Goal: Task Accomplishment & Management: Use online tool/utility

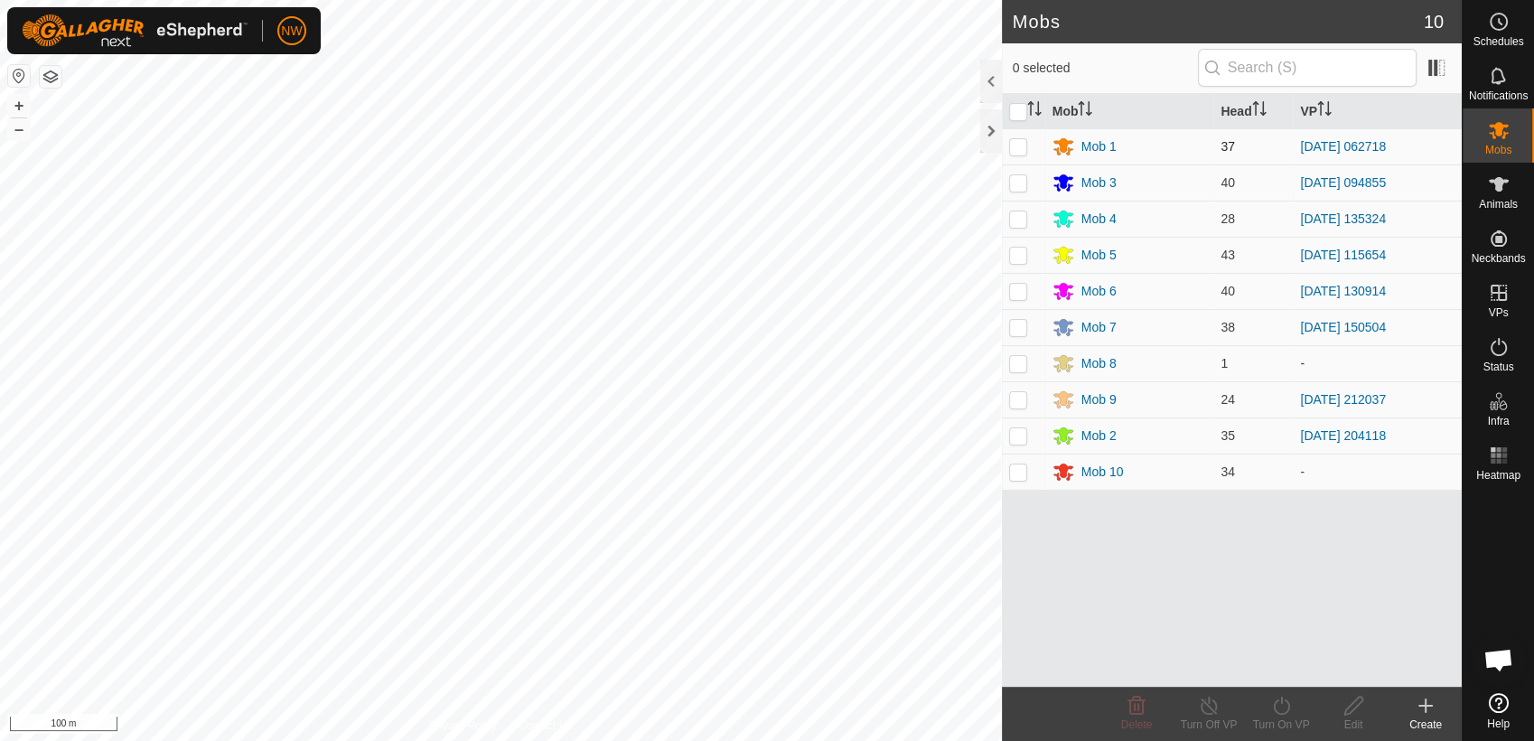
click at [1019, 140] on p-checkbox at bounding box center [1018, 146] width 18 height 14
checkbox input "true"
click at [1208, 701] on icon at bounding box center [1209, 706] width 16 height 18
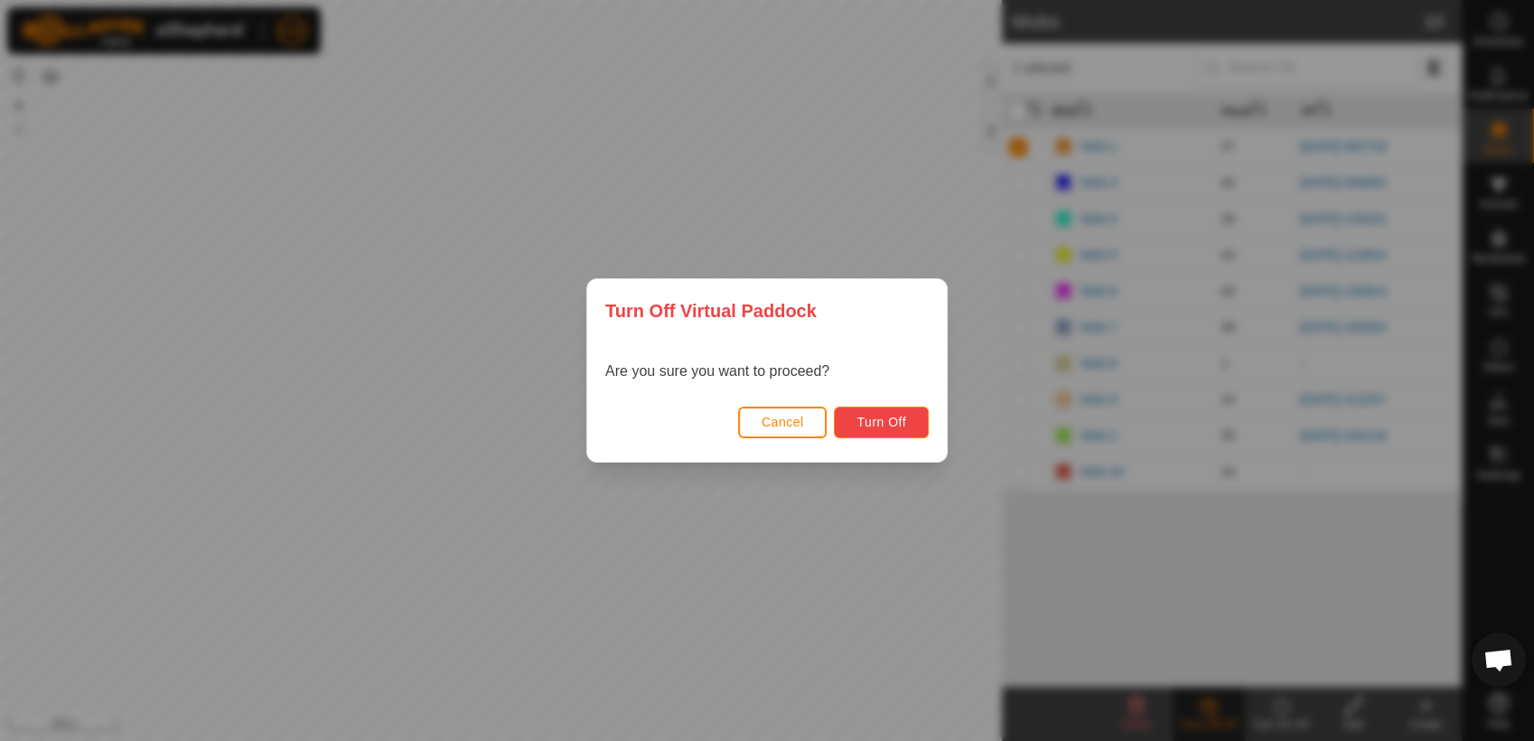
click at [888, 422] on span "Turn Off" at bounding box center [882, 422] width 50 height 14
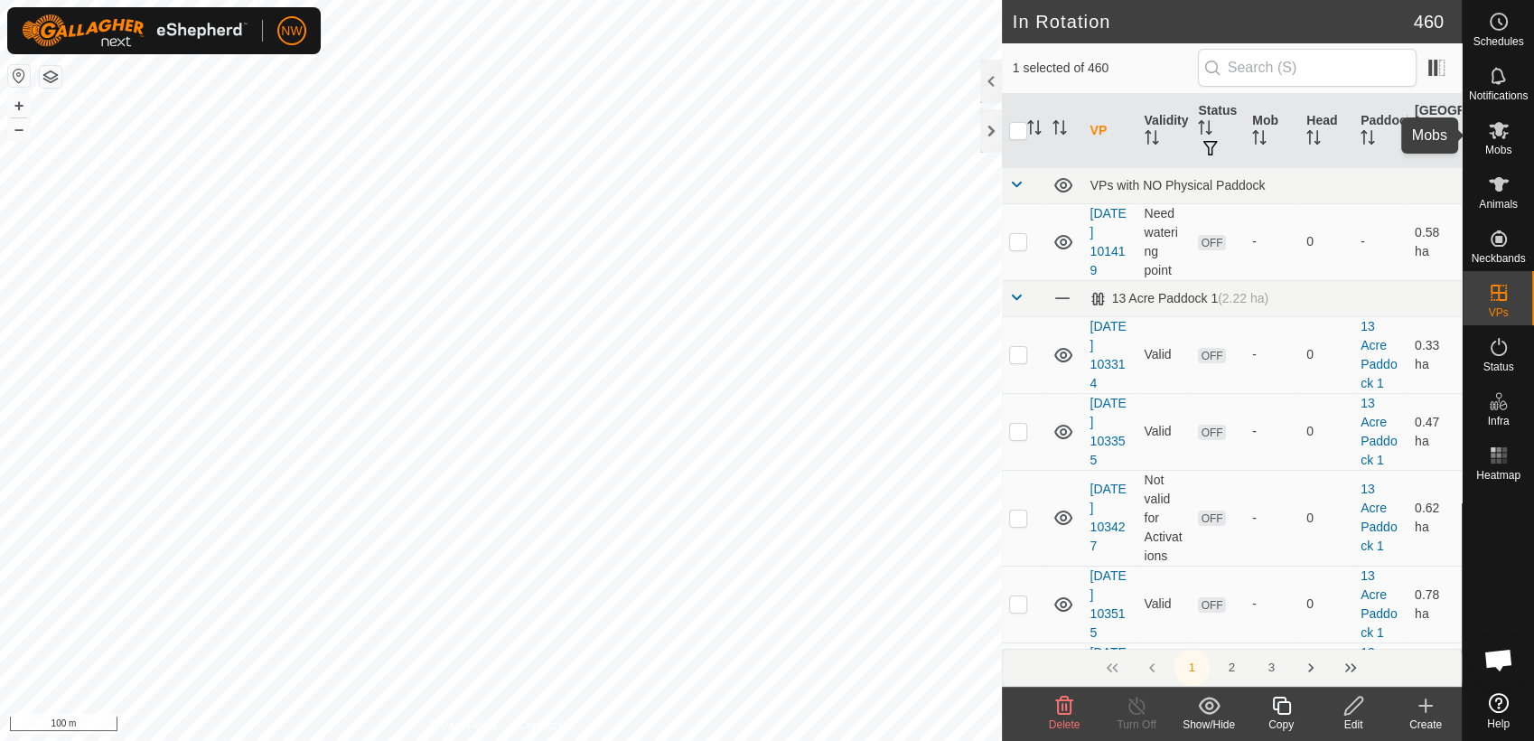
click at [1503, 135] on icon at bounding box center [1499, 130] width 22 height 22
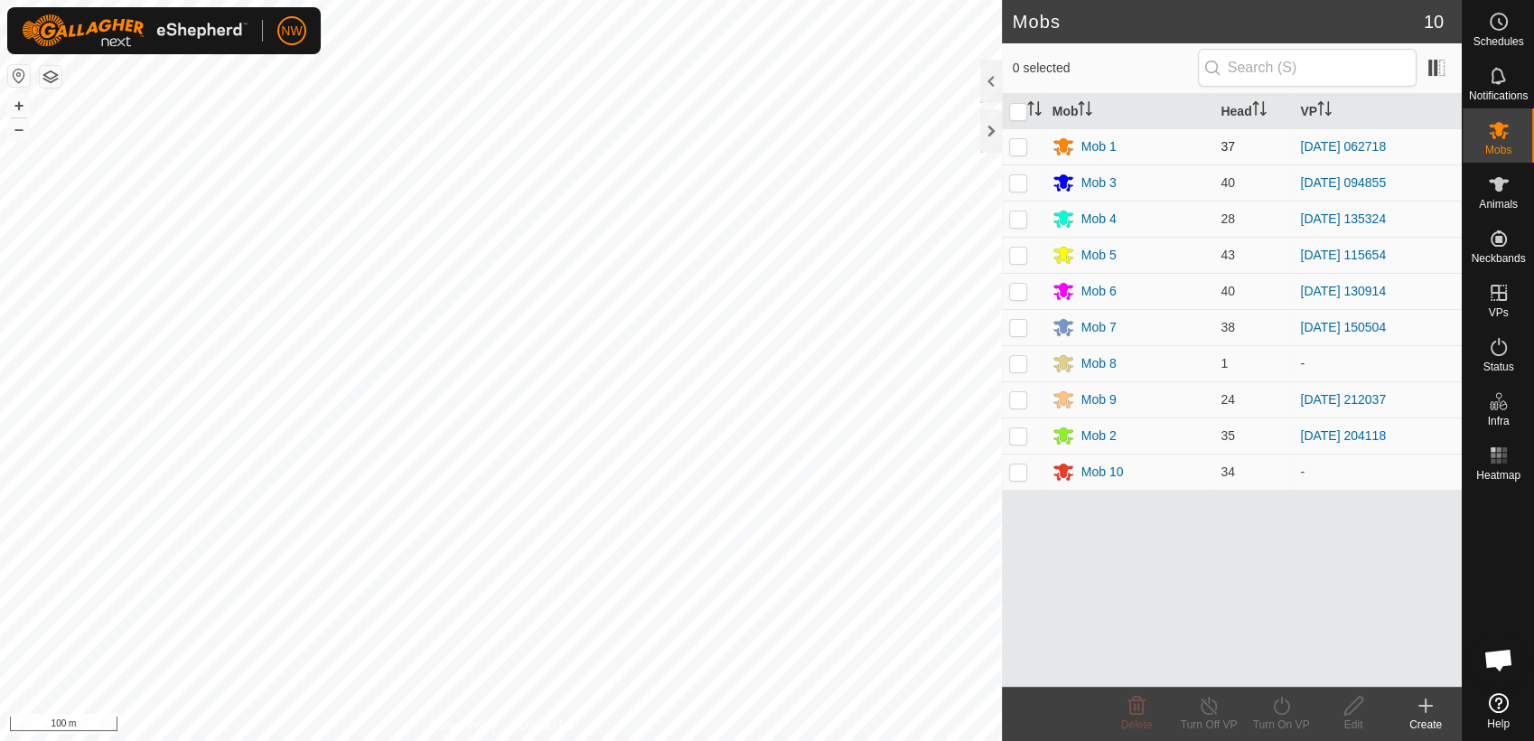
click at [1011, 145] on p-checkbox at bounding box center [1018, 146] width 18 height 14
checkbox input "true"
click at [1281, 707] on icon at bounding box center [1281, 706] width 23 height 22
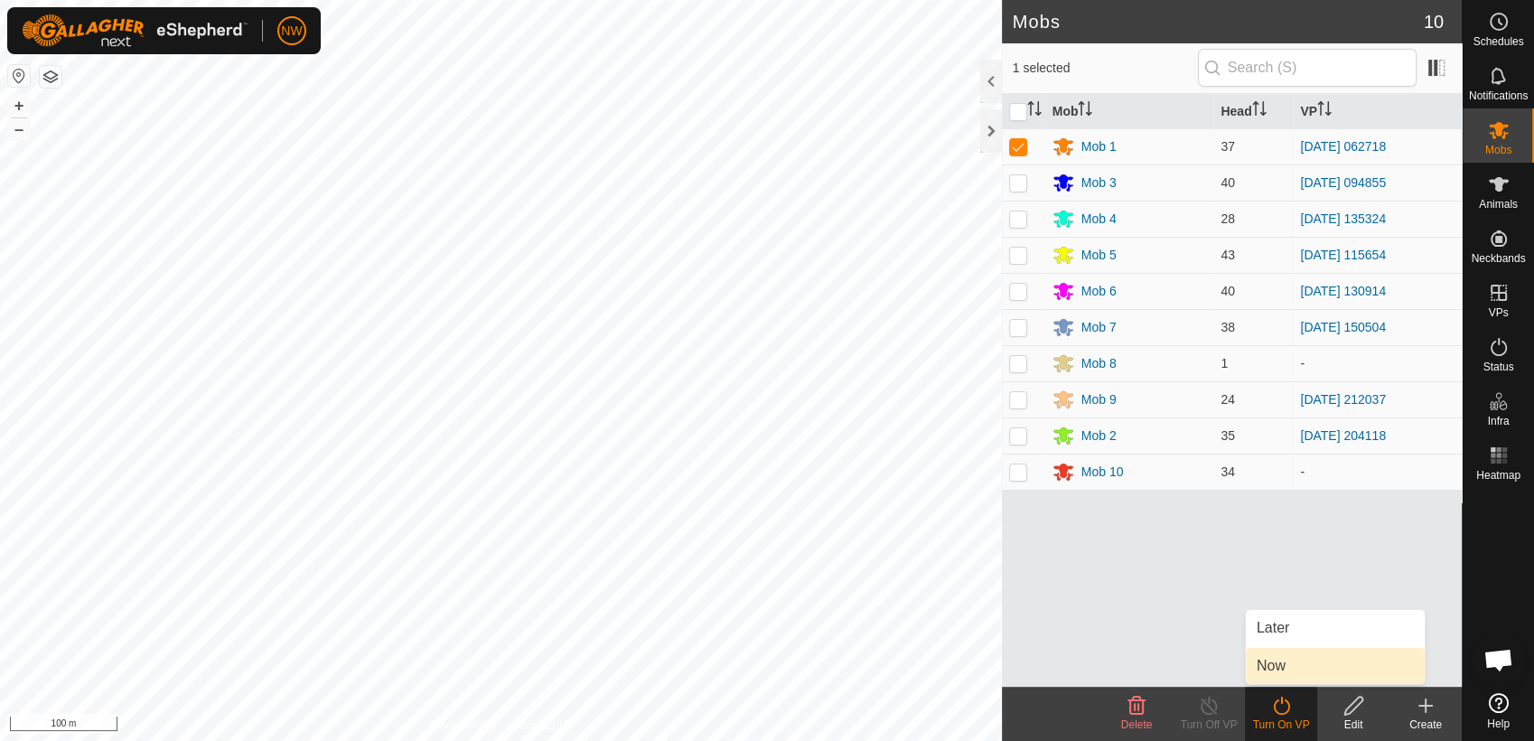
click at [1274, 662] on link "Now" at bounding box center [1335, 666] width 179 height 36
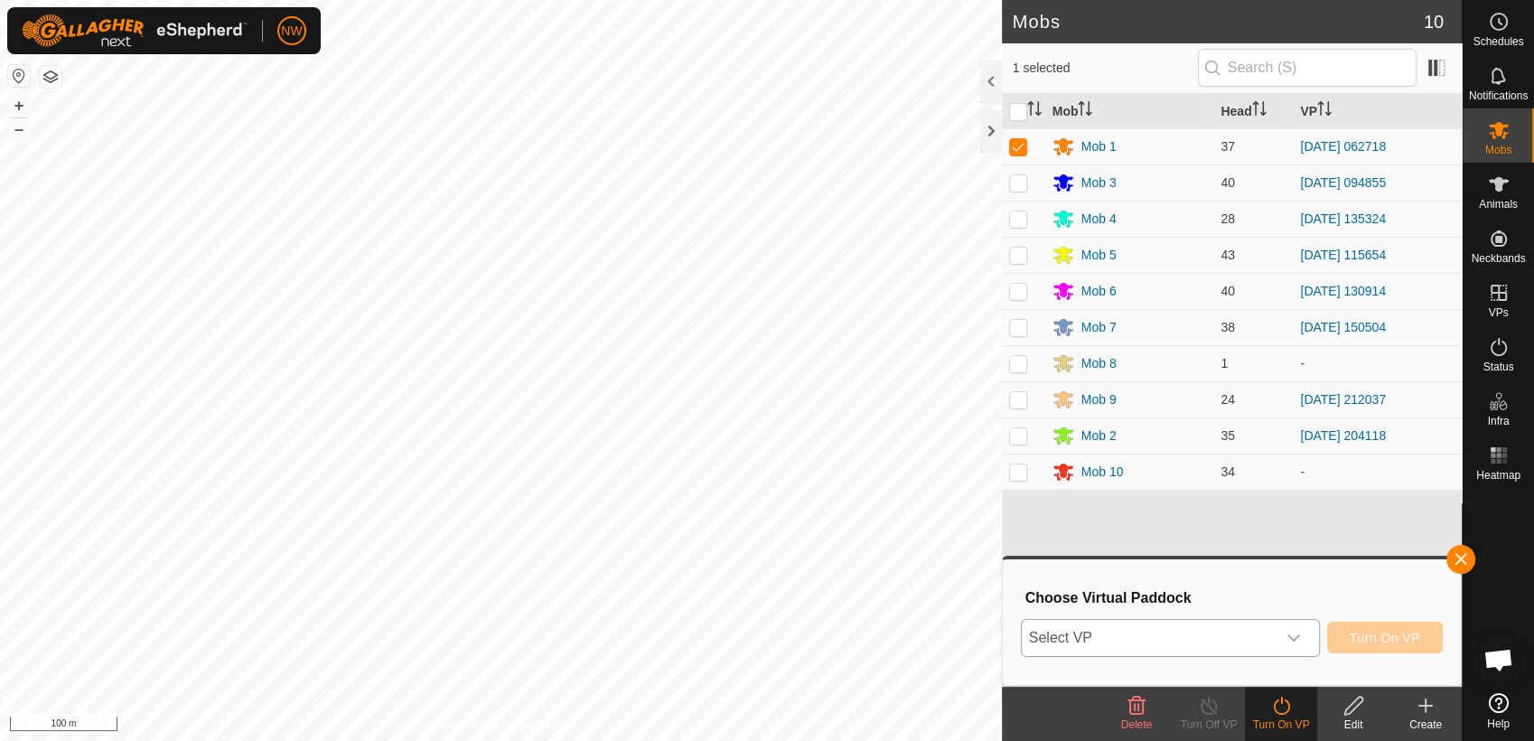
click at [1299, 638] on icon "dropdown trigger" at bounding box center [1294, 637] width 13 height 7
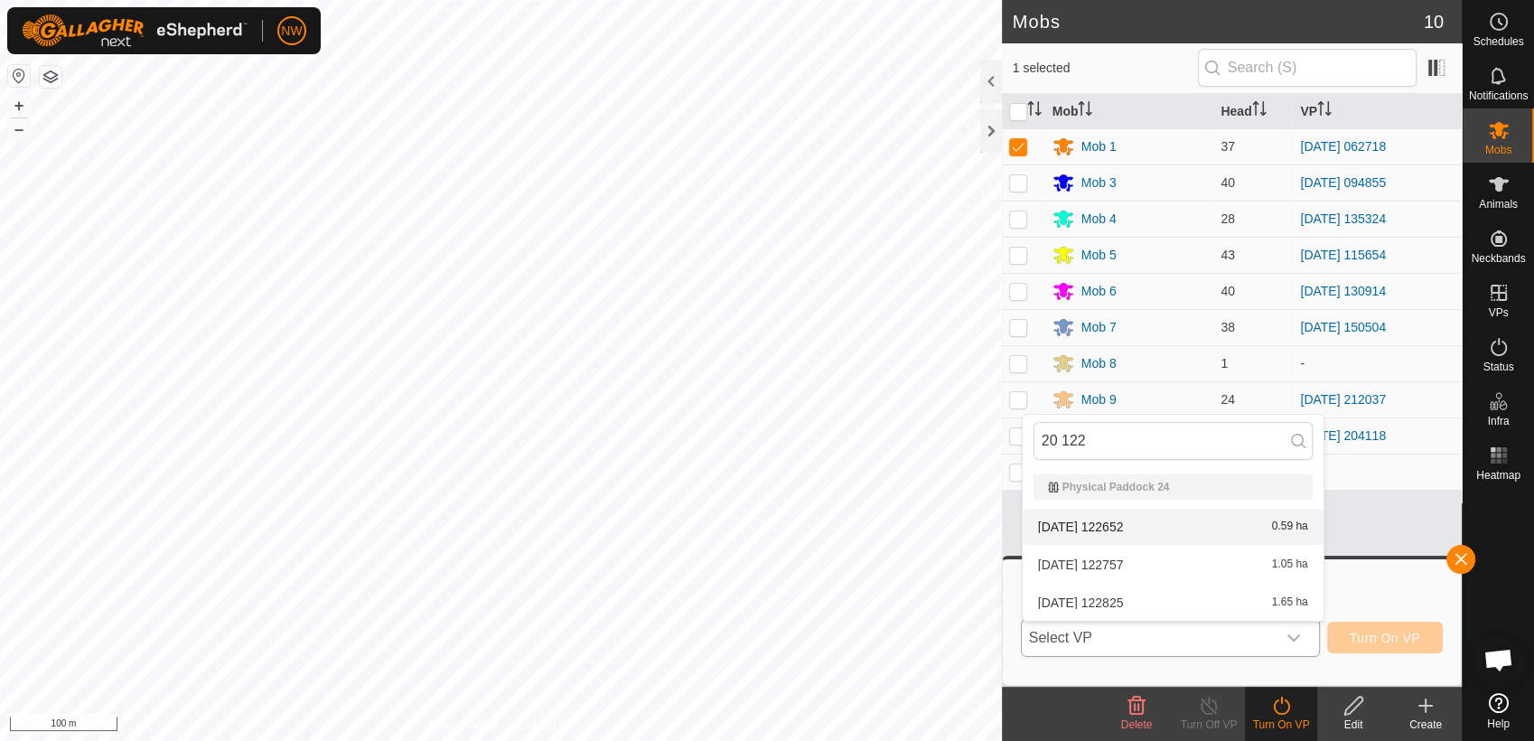
type input "20 122"
click at [1120, 518] on li "[DATE] 122652 0.59 ha" at bounding box center [1173, 527] width 301 height 36
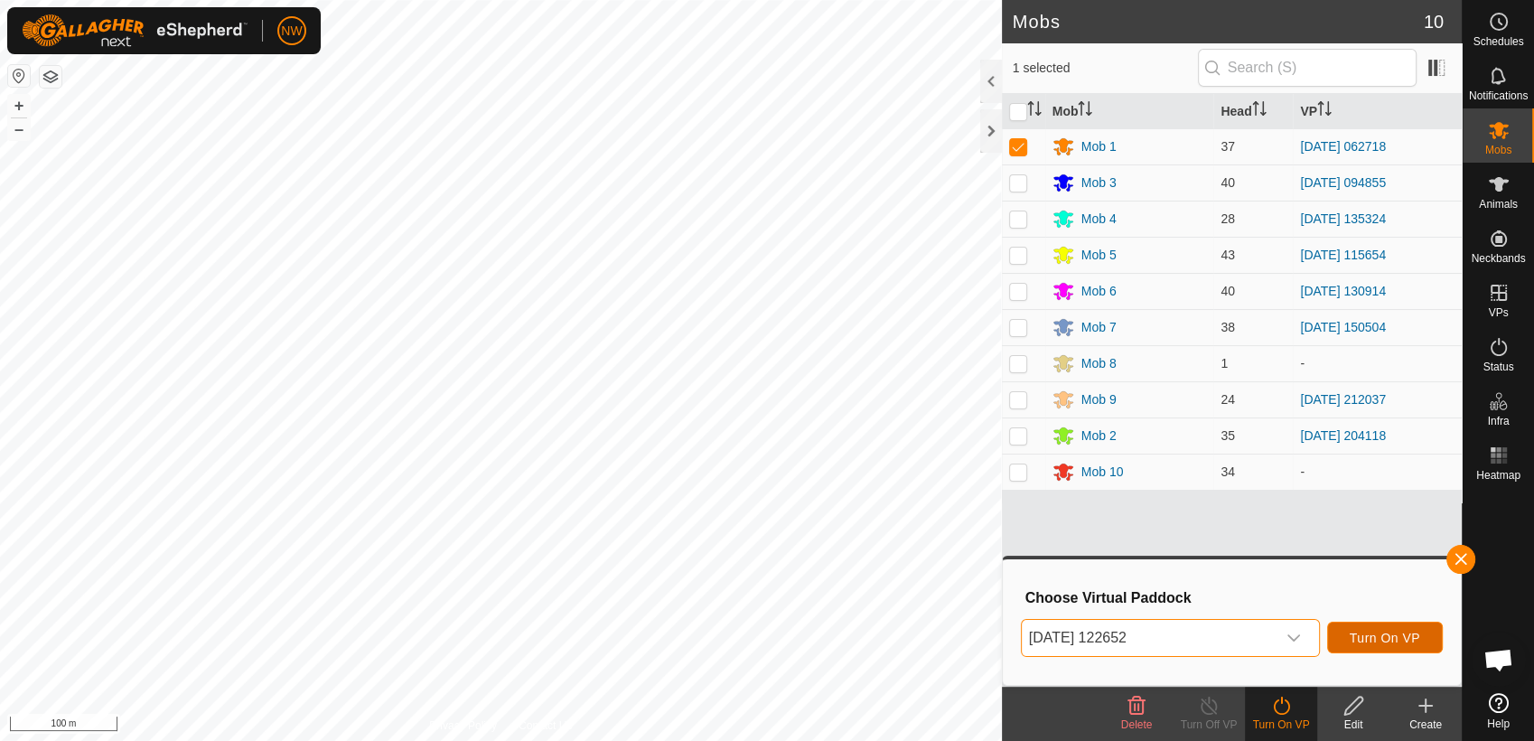
click at [1395, 635] on span "Turn On VP" at bounding box center [1385, 638] width 70 height 14
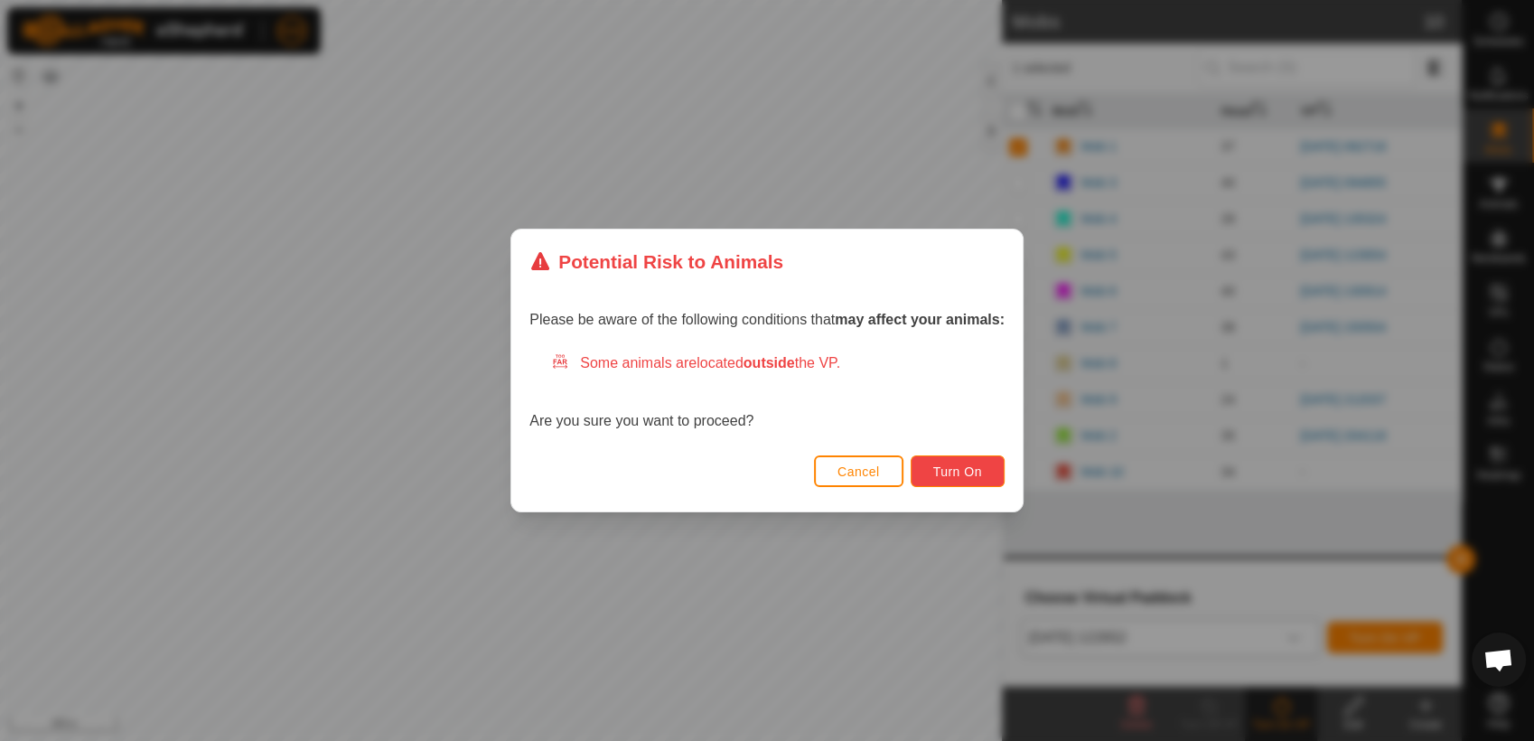
click at [964, 464] on span "Turn On" at bounding box center [957, 471] width 49 height 14
